Goal: Use online tool/utility: Utilize a website feature to perform a specific function

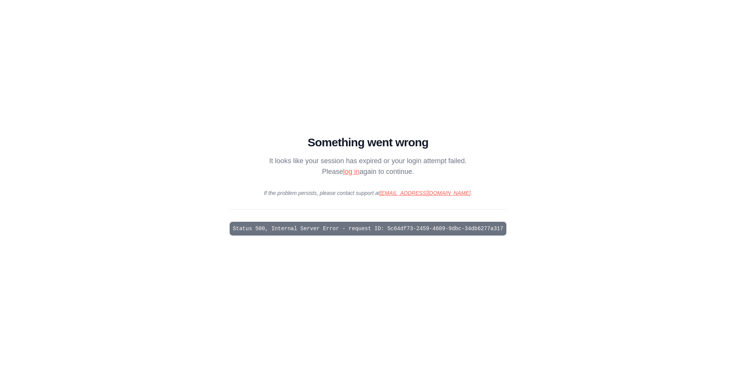
click at [348, 172] on link "log in" at bounding box center [351, 172] width 16 height 8
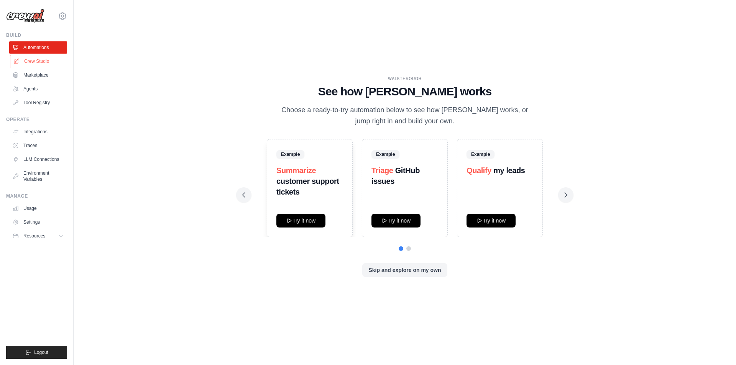
click at [36, 57] on link "Crew Studio" at bounding box center [39, 61] width 58 height 12
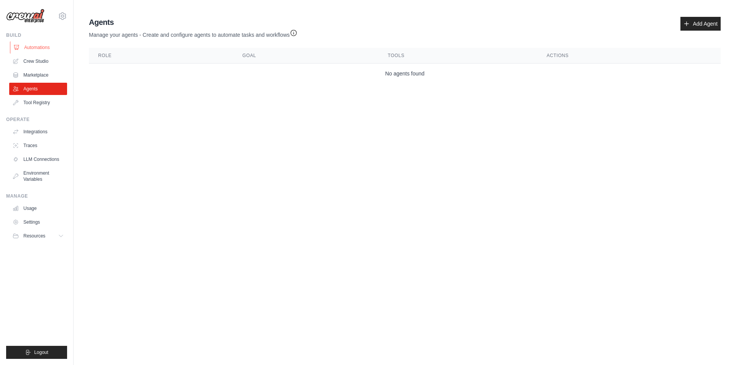
click at [43, 49] on link "Automations" at bounding box center [39, 47] width 58 height 12
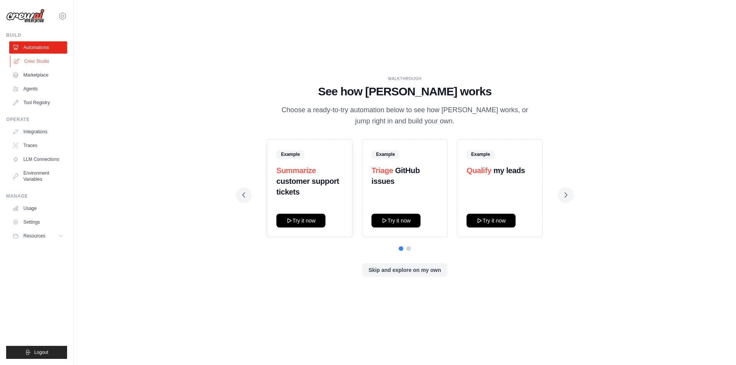
click at [43, 56] on link "Crew Studio" at bounding box center [39, 61] width 58 height 12
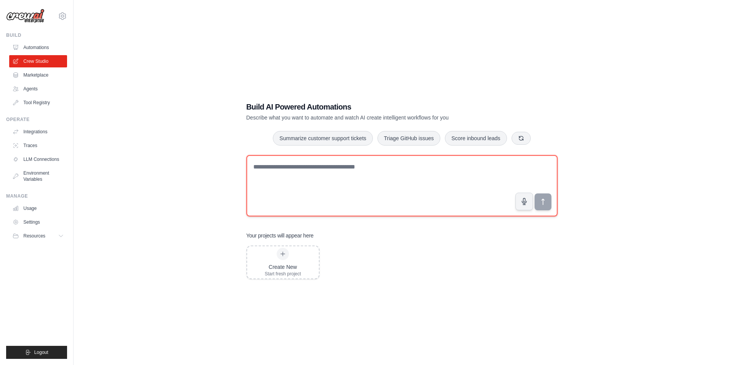
click at [350, 173] on textarea at bounding box center [401, 185] width 311 height 61
paste textarea "**********"
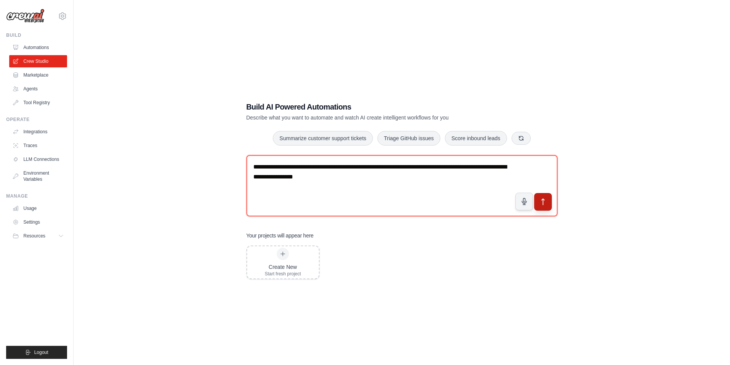
type textarea "**********"
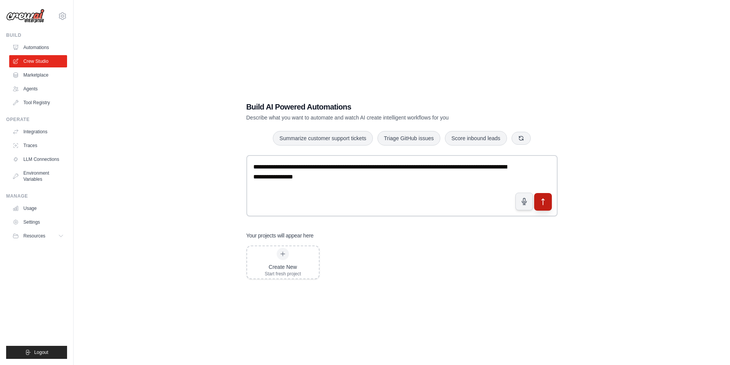
click at [540, 200] on icon "submit" at bounding box center [543, 202] width 8 height 8
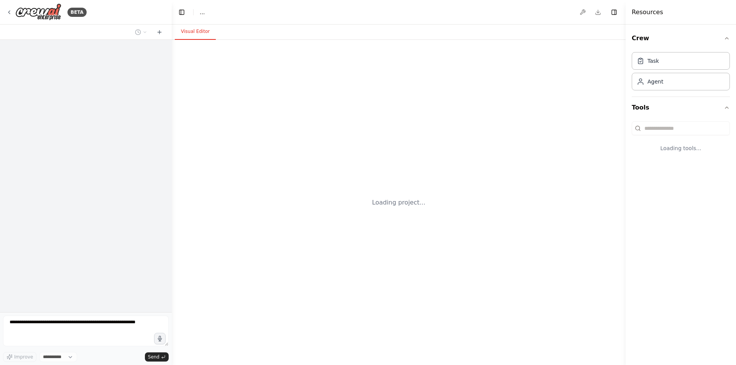
select select "****"
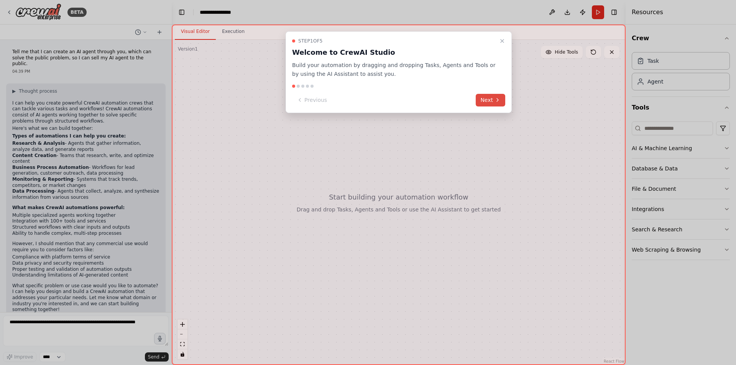
click at [495, 100] on icon at bounding box center [497, 100] width 6 height 6
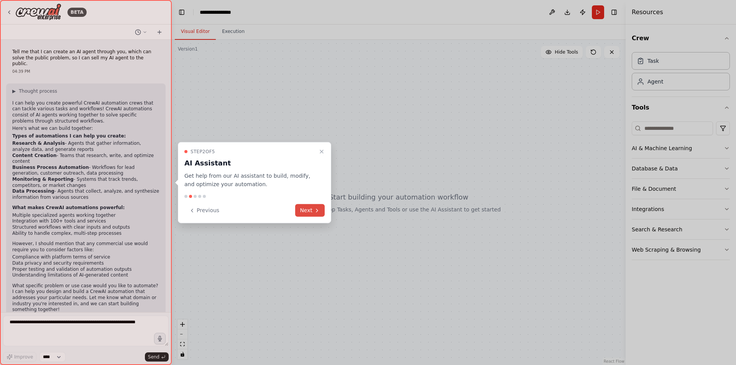
click at [307, 211] on button "Next" at bounding box center [310, 210] width 30 height 13
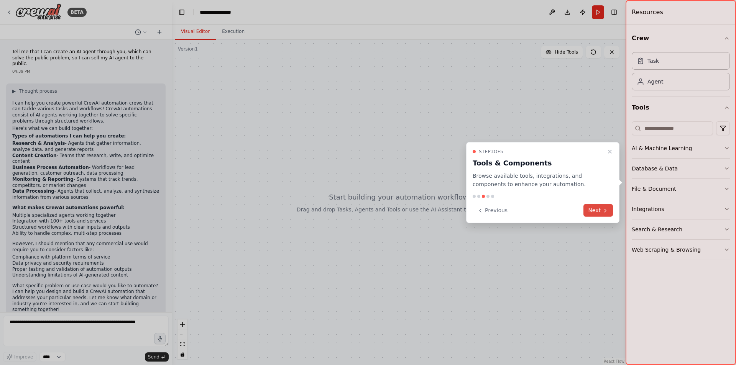
click at [601, 209] on button "Next" at bounding box center [598, 210] width 30 height 13
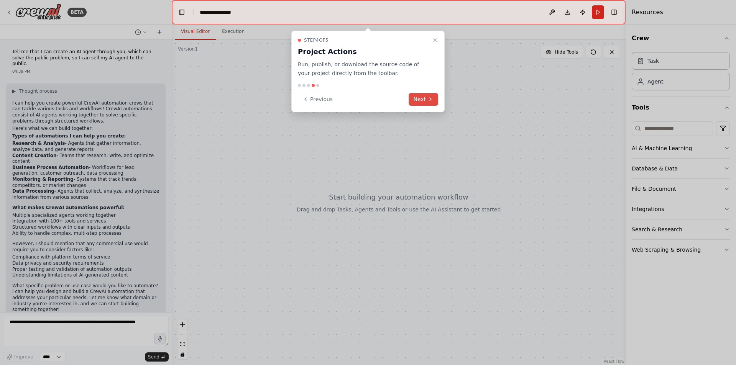
click at [417, 100] on button "Next" at bounding box center [424, 99] width 30 height 13
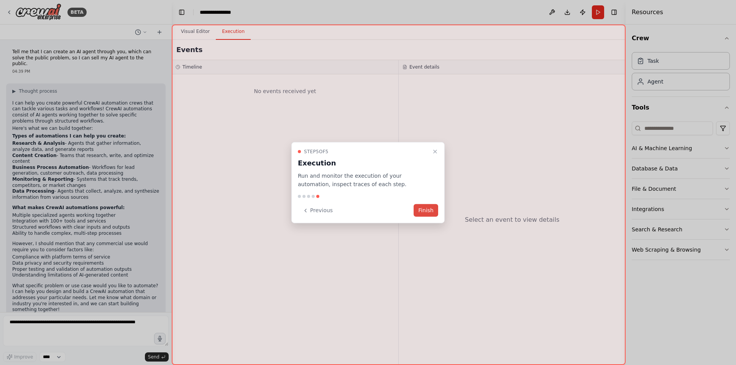
click at [427, 212] on button "Finish" at bounding box center [425, 210] width 25 height 13
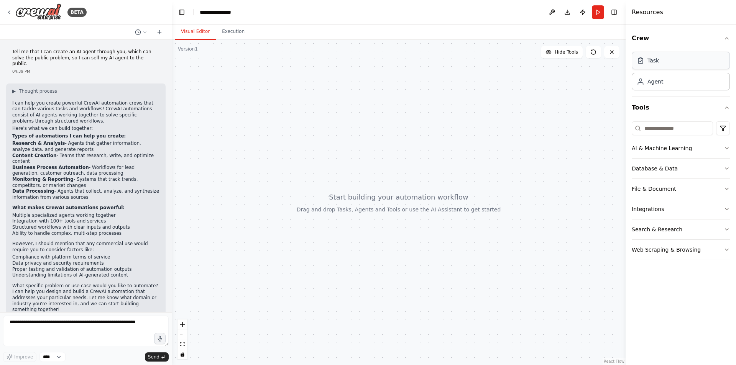
click at [675, 62] on div "Task" at bounding box center [681, 61] width 98 height 18
click at [686, 62] on div "Task" at bounding box center [681, 61] width 98 height 18
click at [686, 128] on input at bounding box center [672, 128] width 81 height 14
click at [658, 151] on button "AI & Machine Learning" at bounding box center [681, 148] width 98 height 20
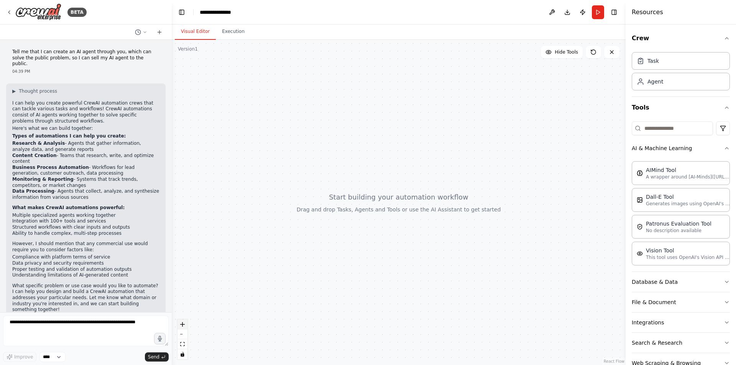
click at [184, 324] on icon "zoom in" at bounding box center [182, 324] width 5 height 5
click at [40, 323] on textarea at bounding box center [86, 331] width 166 height 31
click at [87, 334] on textarea at bounding box center [86, 331] width 166 height 31
type textarea "**********"
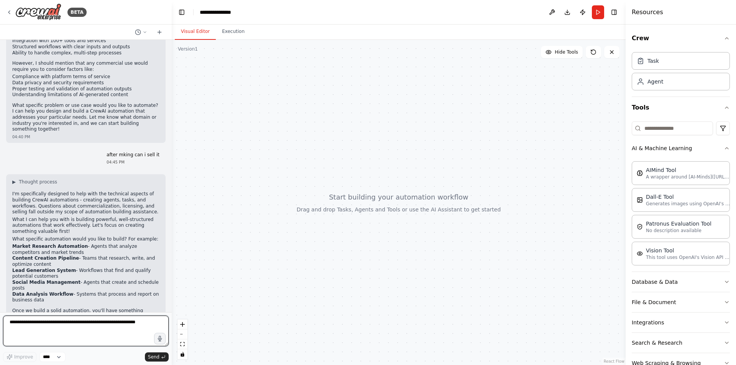
scroll to position [186, 0]
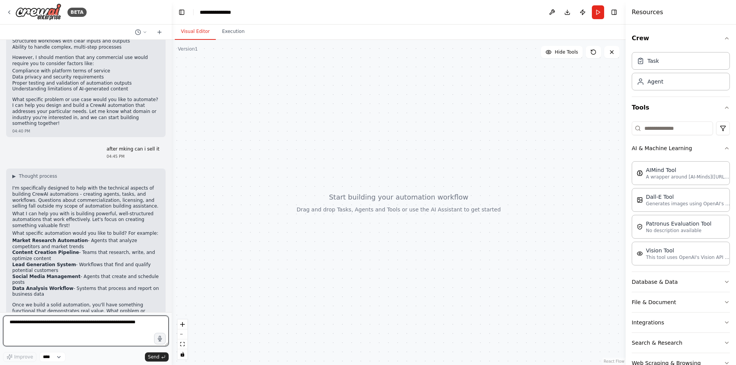
click at [90, 325] on textarea at bounding box center [86, 331] width 166 height 31
type textarea "**"
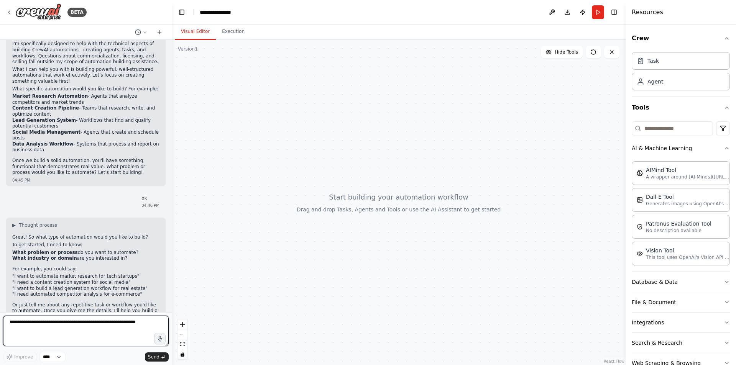
scroll to position [338, 0]
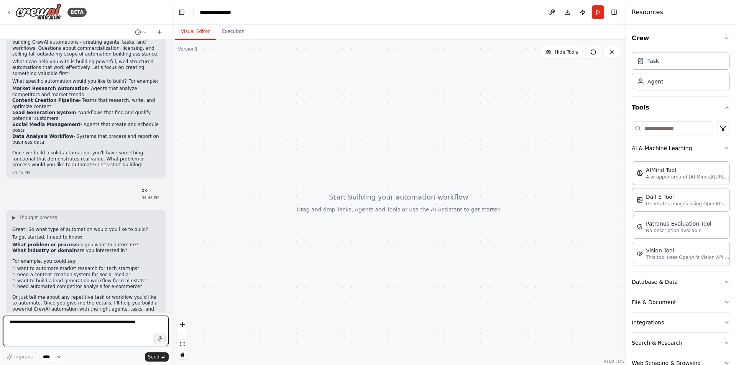
click at [79, 323] on textarea at bounding box center [86, 331] width 166 height 31
type textarea "*"
type textarea "**********"
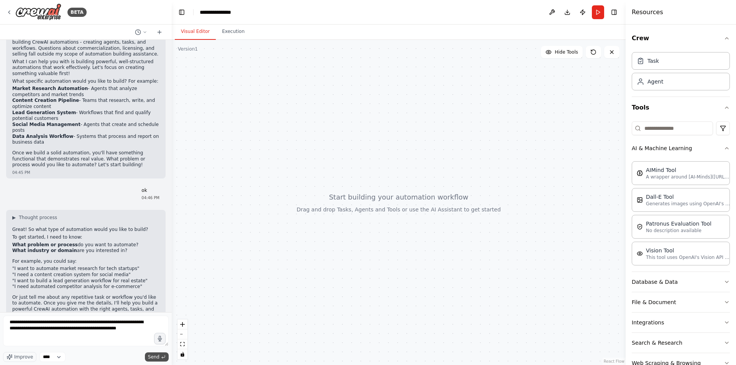
click at [159, 356] on span "Send" at bounding box center [153, 357] width 11 height 6
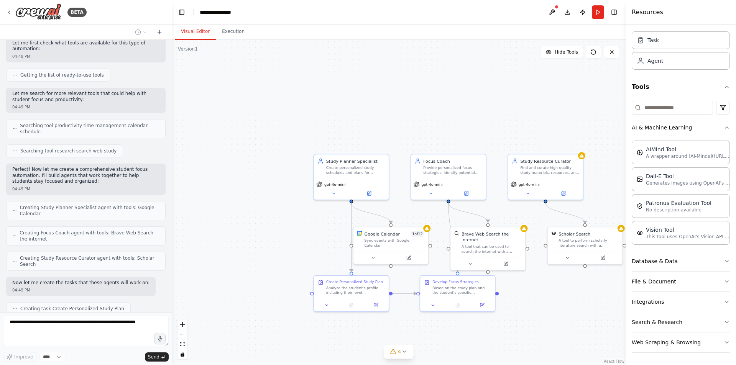
scroll to position [728, 0]
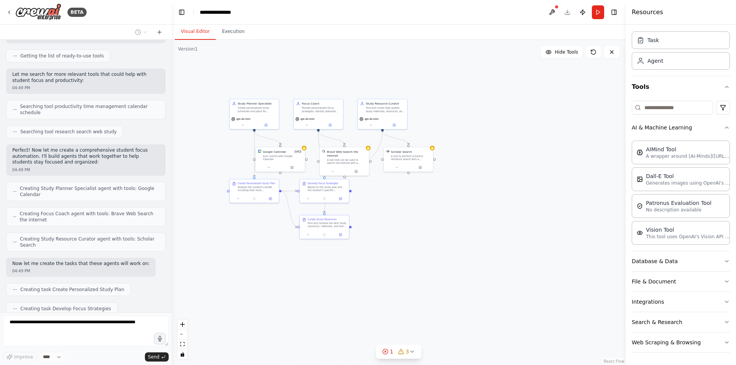
drag, startPoint x: 536, startPoint y: 303, endPoint x: 389, endPoint y: 207, distance: 175.6
click at [389, 207] on div ".deletable-edge-delete-btn { width: 20px; height: 20px; border: 0px solid #ffff…" at bounding box center [399, 202] width 454 height 325
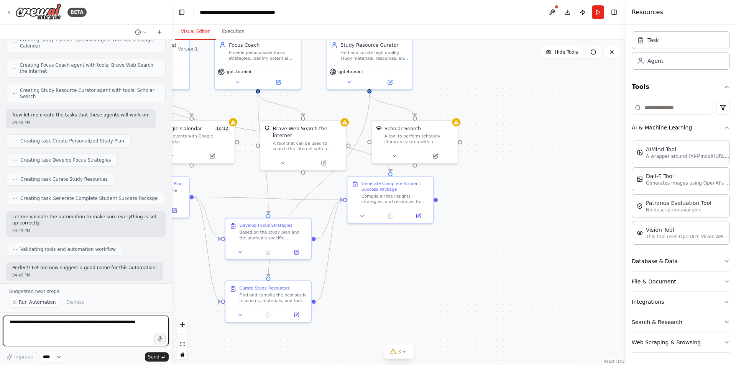
scroll to position [883, 0]
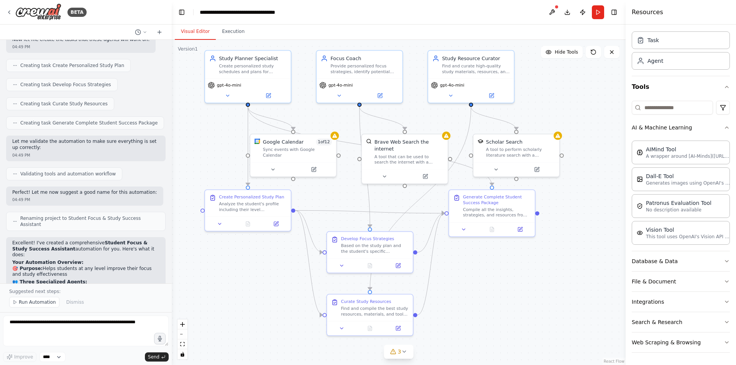
drag, startPoint x: 386, startPoint y: 286, endPoint x: 487, endPoint y: 300, distance: 102.4
click at [487, 300] on div ".deletable-edge-delete-btn { width: 20px; height: 20px; border: 0px solid #ffff…" at bounding box center [399, 202] width 454 height 325
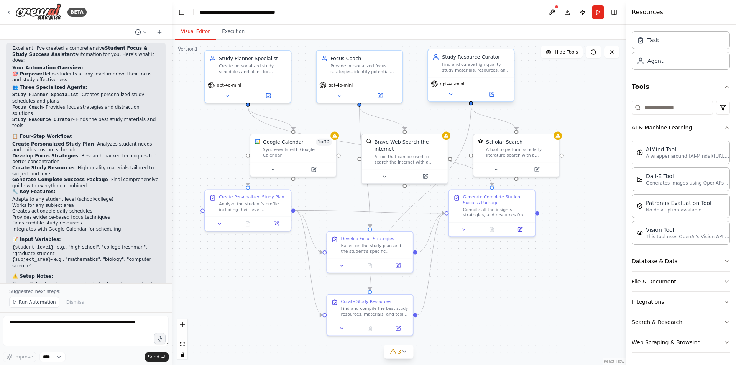
scroll to position [1153, 0]
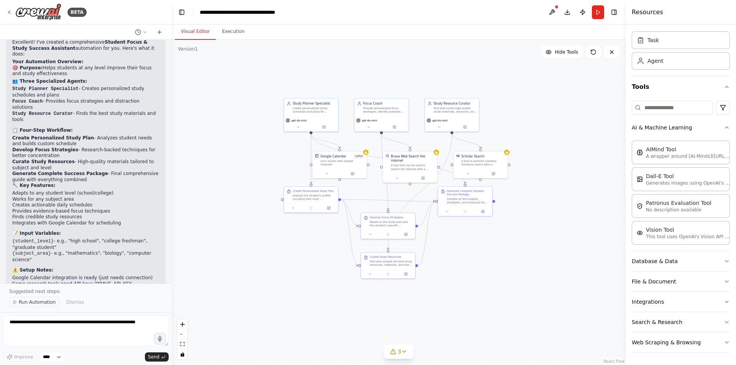
click at [15, 304] on icon at bounding box center [15, 302] width 5 height 5
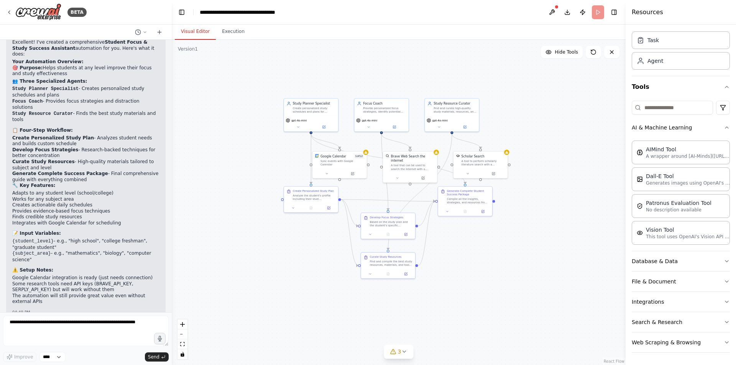
scroll to position [1124, 0]
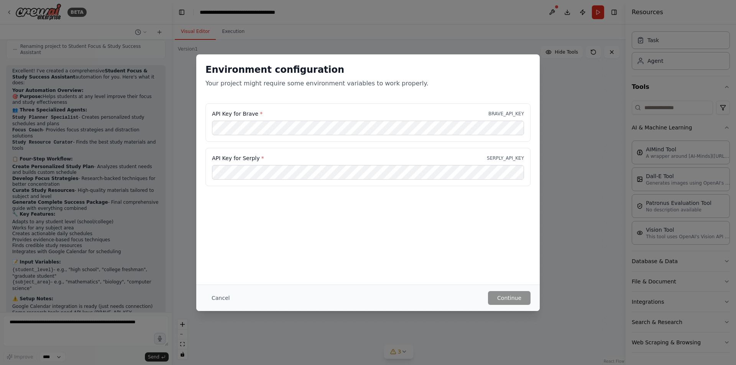
click at [546, 75] on div "Environment configuration Your project might require some environment variables…" at bounding box center [368, 182] width 736 height 365
click at [559, 86] on div "Environment configuration Your project might require some environment variables…" at bounding box center [368, 182] width 736 height 365
drag, startPoint x: 582, startPoint y: 150, endPoint x: 579, endPoint y: 153, distance: 4.9
click at [580, 151] on div "Environment configuration Your project might require some environment variables…" at bounding box center [368, 182] width 736 height 365
click at [219, 296] on button "Cancel" at bounding box center [220, 298] width 30 height 14
